Goal: Task Accomplishment & Management: Use online tool/utility

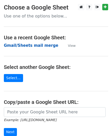
click at [27, 45] on strong "Gmail/Sheets mail merge" at bounding box center [31, 45] width 54 height 5
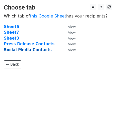
click at [38, 50] on strong "Social Media Contacts" at bounding box center [28, 49] width 48 height 5
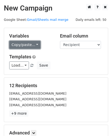
click at [34, 44] on link "Copy/paste..." at bounding box center [24, 45] width 31 height 8
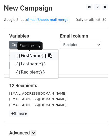
click at [35, 56] on link "{{FirstName}}" at bounding box center [33, 56] width 49 height 8
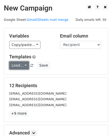
click at [23, 65] on link "Load..." at bounding box center [19, 65] width 20 height 8
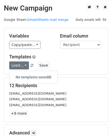
click at [53, 91] on div "[EMAIL_ADDRESS][DOMAIN_NAME]" at bounding box center [55, 93] width 101 height 6
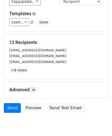
scroll to position [51, 0]
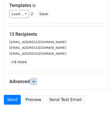
click at [32, 81] on link at bounding box center [34, 82] width 6 height 6
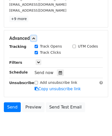
scroll to position [103, 0]
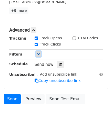
click at [40, 53] on link at bounding box center [39, 54] width 6 height 6
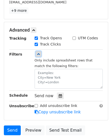
click at [40, 53] on link at bounding box center [39, 54] width 6 height 6
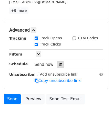
click at [60, 64] on div at bounding box center [60, 64] width 7 height 7
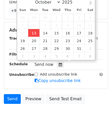
type input "2025-10-13 13:38"
type input "01"
type input "38"
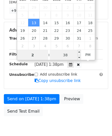
type input "2"
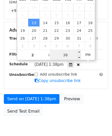
type input "2025-10-13 14:38"
type input "02"
click at [61, 55] on input "38" at bounding box center [65, 55] width 31 height 10
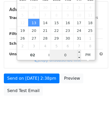
type input "00"
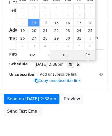
type input "2025-10-13 13:38"
type input "01"
type input "38"
click at [87, 56] on span "PM" at bounding box center [88, 55] width 14 height 10
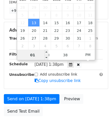
click at [38, 57] on input "01" at bounding box center [32, 55] width 31 height 10
type input "02"
type input "2025-10-13 14:38"
click at [46, 51] on span at bounding box center [47, 52] width 4 height 5
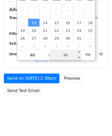
click at [69, 55] on body "New Campaign Daily emails left: 50 Google Sheet: Gmail/Sheets mail merge Variab…" at bounding box center [56, 9] width 112 height 217
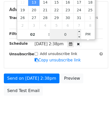
type input "00"
type input "[DATE] 14:00"
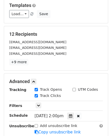
scroll to position [48, 0]
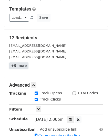
click at [16, 64] on link "+9 more" at bounding box center [18, 65] width 19 height 6
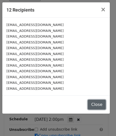
click at [100, 104] on button "Close" at bounding box center [97, 105] width 18 height 10
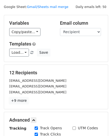
scroll to position [0, 0]
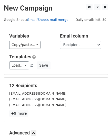
click at [53, 20] on link "Gmail/Sheets mail merge" at bounding box center [48, 20] width 42 height 4
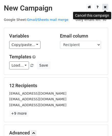
click at [106, 8] on icon at bounding box center [105, 7] width 3 height 4
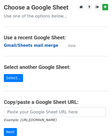
click at [37, 47] on strong "Gmail/Sheets mail merge" at bounding box center [31, 45] width 54 height 5
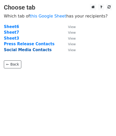
click at [40, 49] on strong "Social Media Contacts" at bounding box center [28, 49] width 48 height 5
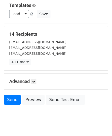
scroll to position [63, 0]
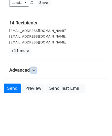
click at [33, 70] on icon at bounding box center [33, 70] width 3 height 3
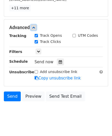
scroll to position [113, 0]
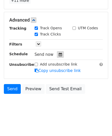
click at [57, 53] on div at bounding box center [60, 54] width 7 height 7
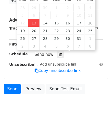
type input "2025-10-13 13:52"
type input "01"
type input "52"
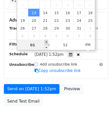
type input "2025-10-13 14:52"
type input "02"
click at [46, 43] on span at bounding box center [47, 42] width 4 height 5
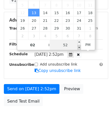
type input "2025-10-13 14:47"
type input "47"
click at [79, 46] on span at bounding box center [80, 47] width 4 height 5
type input "2025-10-13 14:42"
type input "42"
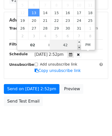
click at [79, 46] on span at bounding box center [80, 47] width 4 height 5
type input "2025-10-13 14:37"
type input "37"
click at [79, 46] on span at bounding box center [80, 47] width 4 height 5
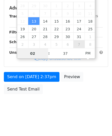
type input "2025-11-07 14:37"
select select "10"
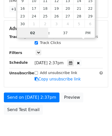
scroll to position [125, 0]
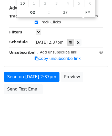
click at [69, 41] on div at bounding box center [70, 42] width 7 height 7
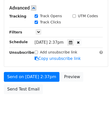
click at [60, 41] on span "Fri, Nov 7, 2:37pm" at bounding box center [49, 42] width 29 height 5
click at [79, 41] on icon at bounding box center [78, 43] width 3 height 4
select select "9"
type input "01"
type input "51"
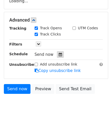
click at [59, 53] on icon at bounding box center [60, 55] width 3 height 4
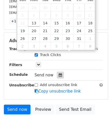
scroll to position [113, 0]
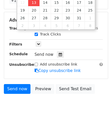
type input "2025-10-13 13:52"
type input "52"
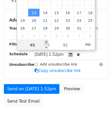
type input "2025-10-13 14:52"
type input "02"
click at [47, 42] on span at bounding box center [47, 42] width 4 height 5
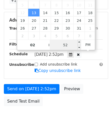
click at [71, 46] on input "52" at bounding box center [65, 45] width 31 height 10
type input "00"
type input "[DATE] 14:00"
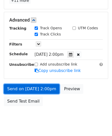
click at [34, 89] on link "Send on [DATE] 2:00pm" at bounding box center [32, 89] width 56 height 10
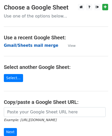
click at [22, 45] on strong "Gmail/Sheets mail merge" at bounding box center [31, 45] width 54 height 5
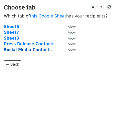
click at [23, 49] on strong "Social Media Contacts" at bounding box center [28, 49] width 48 height 5
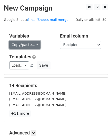
click at [34, 42] on link "Copy/paste..." at bounding box center [24, 45] width 31 height 8
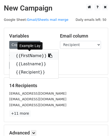
click at [31, 58] on link "{{FirstName}}" at bounding box center [33, 56] width 49 height 8
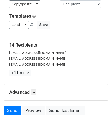
scroll to position [51, 0]
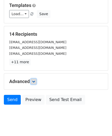
click at [33, 83] on link at bounding box center [34, 82] width 6 height 6
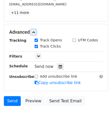
scroll to position [103, 0]
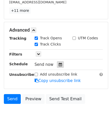
click at [59, 63] on icon at bounding box center [60, 65] width 3 height 4
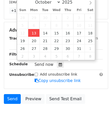
type input "[DATE] 13:54"
type input "01"
type input "54"
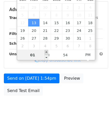
type input "[DATE] 14:54"
type input "02"
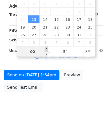
click at [45, 53] on body "New Campaign Daily emails left: 50 Google Sheet: Gmail/Sheets mail merge Variab…" at bounding box center [56, 6] width 112 height 217
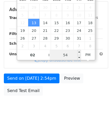
click at [68, 54] on input "54" at bounding box center [65, 55] width 31 height 10
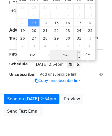
scroll to position [123, 0]
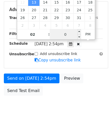
type input "00"
type input "[DATE] 14:00"
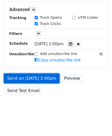
click at [49, 77] on link "Send on [DATE] 2:00pm" at bounding box center [32, 78] width 56 height 10
